Goal: Use online tool/utility

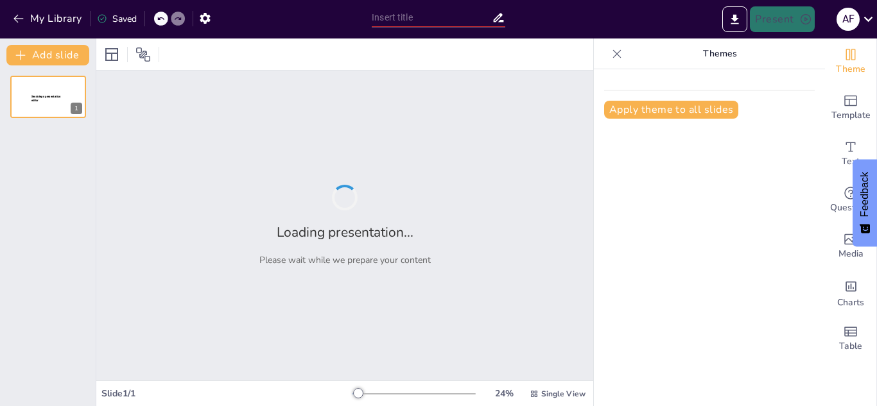
type input "Acciones Humanitarias Inclusivas: Garantizando Derechos para Personas Mayores y…"
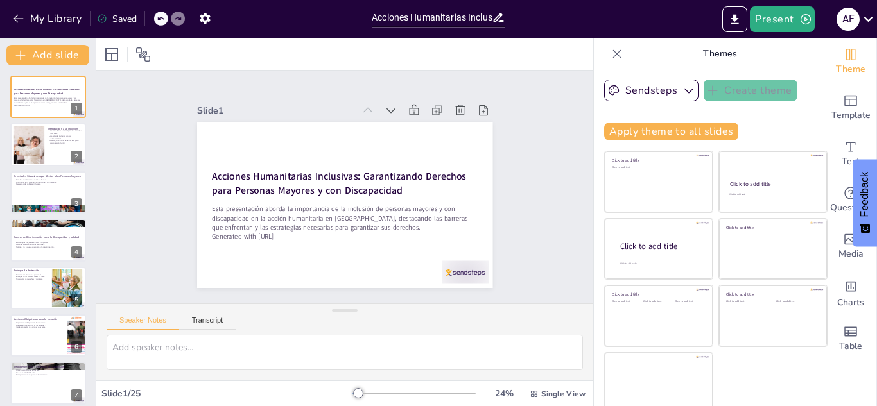
checkbox input "true"
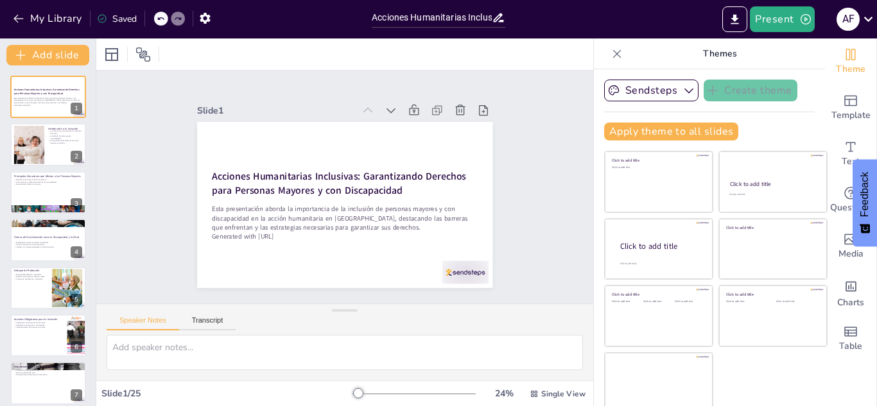
checkbox input "true"
